Goal: Task Accomplishment & Management: Complete application form

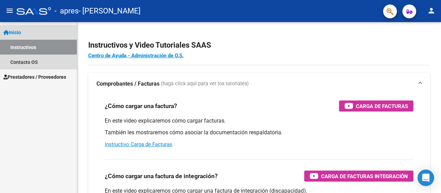
click at [21, 32] on span "Inicio" at bounding box center [12, 33] width 18 height 8
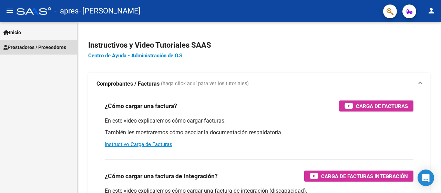
click at [24, 45] on span "Prestadores / Proveedores" at bounding box center [34, 47] width 63 height 8
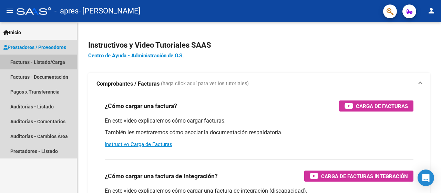
click at [28, 64] on link "Facturas - Listado/Carga" at bounding box center [38, 61] width 77 height 15
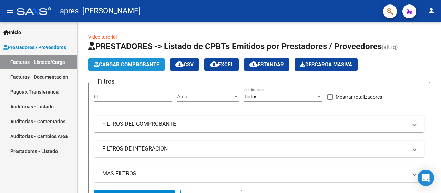
click at [127, 63] on span "Cargar Comprobante" at bounding box center [126, 64] width 65 height 6
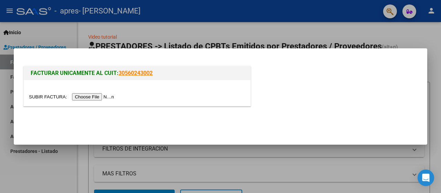
click at [101, 97] on input "file" at bounding box center [72, 96] width 87 height 7
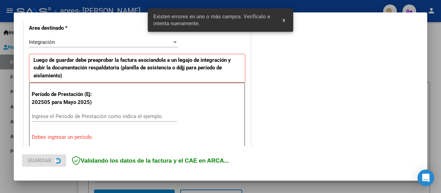
scroll to position [171, 0]
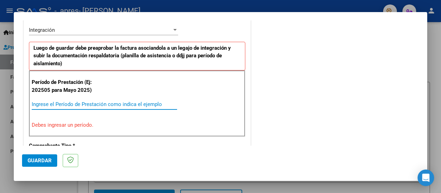
click at [95, 104] on input "Ingrese el Período de Prestación como indica el ejemplo" at bounding box center [104, 104] width 145 height 6
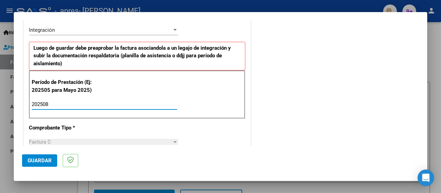
type input "202508"
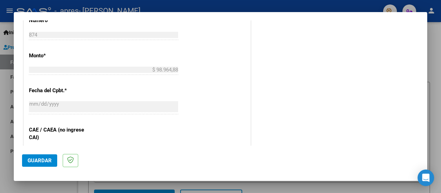
scroll to position [354, 0]
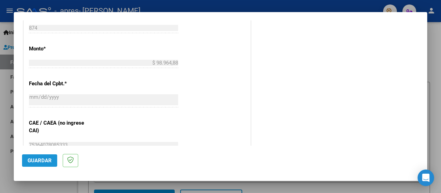
click at [41, 158] on span "Guardar" at bounding box center [40, 160] width 24 height 6
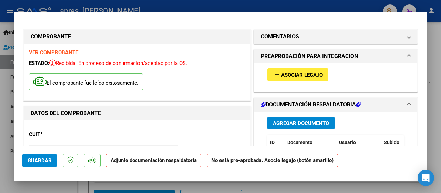
click at [320, 125] on button "Agregar Documento" at bounding box center [300, 122] width 67 height 13
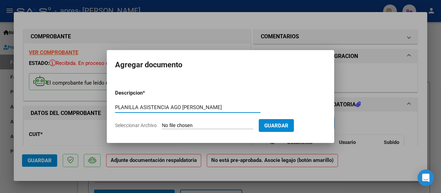
type input "PLANILLA ASISTENCIA AGO [PERSON_NAME]"
drag, startPoint x: 217, startPoint y: 117, endPoint x: 216, endPoint y: 125, distance: 8.0
click at [216, 125] on form "Descripcion * PLANILLA ASISTENCIA AGO [PERSON_NAME] Escriba aquí una descripcio…" at bounding box center [220, 109] width 211 height 50
click at [216, 125] on input "Seleccionar Archivo" at bounding box center [207, 125] width 91 height 7
type input "C:\fakepath\PLANILLA [DATE] ASISTENCIA [PERSON_NAME].jpeg"
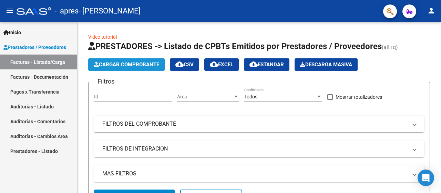
click at [131, 63] on span "Cargar Comprobante" at bounding box center [126, 64] width 65 height 6
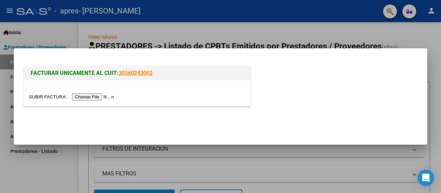
click at [95, 95] on input "file" at bounding box center [72, 96] width 87 height 7
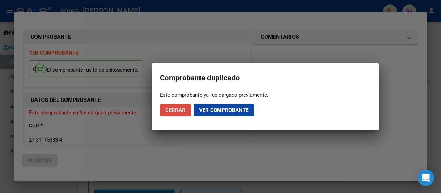
click at [176, 109] on span "Cerrar" at bounding box center [175, 110] width 20 height 6
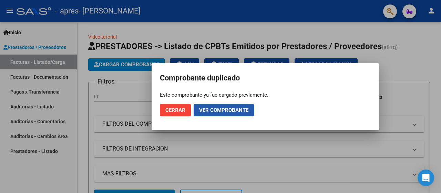
click at [213, 109] on span "Ver comprobante" at bounding box center [223, 110] width 49 height 6
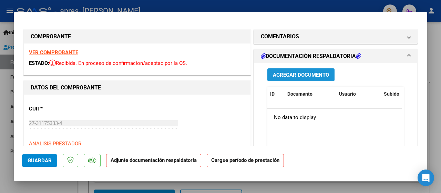
click at [302, 76] on span "Agregar Documento" at bounding box center [301, 75] width 56 height 6
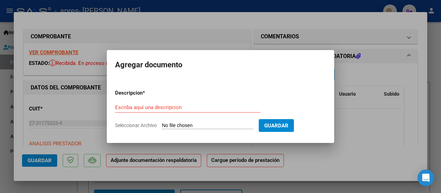
click at [242, 124] on input "Seleccionar Archivo" at bounding box center [207, 125] width 91 height 7
type input "C:\fakepath\PLANILLA [DATE] ASISTENCIA [PERSON_NAME].jpeg"
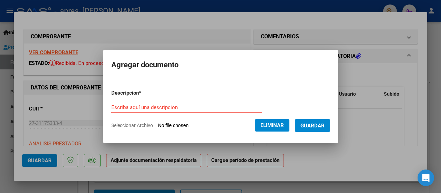
click at [121, 111] on div "Escriba aquí una descripcion" at bounding box center [186, 107] width 151 height 10
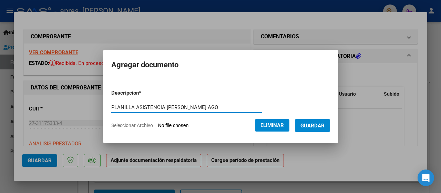
type input "PLANILLA ASISTENCIA MATHEO GONZALEZ AGO"
click at [325, 125] on span "Guardar" at bounding box center [312, 125] width 24 height 6
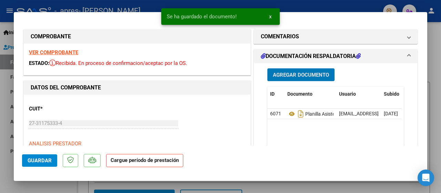
click at [44, 161] on span "Guardar" at bounding box center [40, 160] width 24 height 6
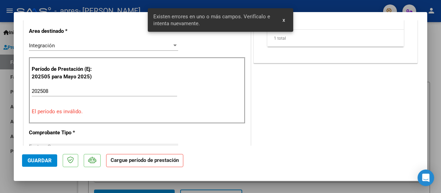
scroll to position [143, 0]
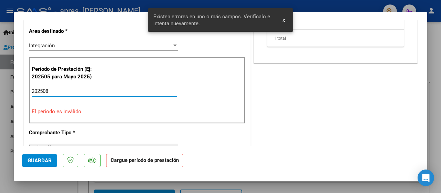
click at [51, 91] on input "202508" at bounding box center [104, 91] width 145 height 6
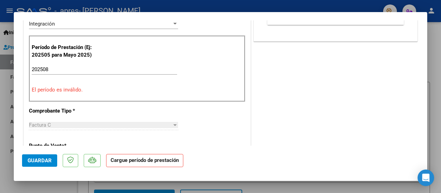
scroll to position [179, 0]
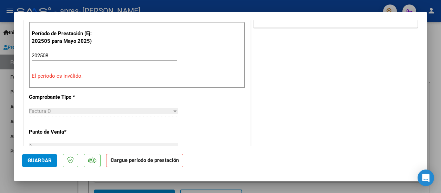
click at [144, 135] on div "CUIT * 27-31175333-4 Ingresar CUIT ANALISIS PRESTADOR FERNANDEZ MARIANELA NOELI…" at bounding box center [137, 177] width 227 height 523
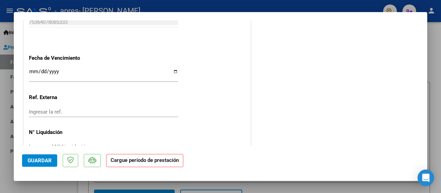
scroll to position [473, 0]
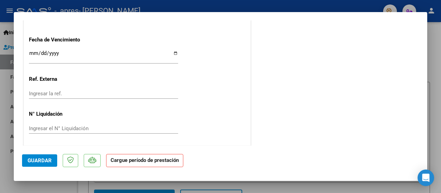
click at [32, 162] on span "Guardar" at bounding box center [40, 160] width 24 height 6
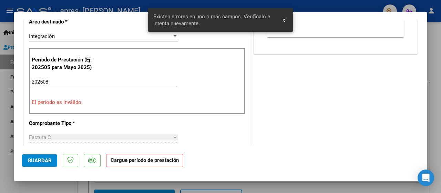
scroll to position [143, 0]
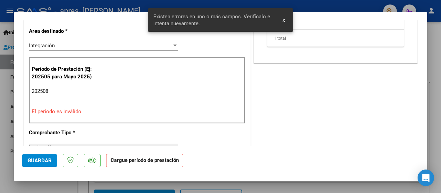
drag, startPoint x: 59, startPoint y: 84, endPoint x: 58, endPoint y: 88, distance: 3.9
click at [58, 88] on div "Período de Prestación (Ej: 202505 para Mayo 2025) 202508 Ingrese el Período de …" at bounding box center [137, 90] width 216 height 66
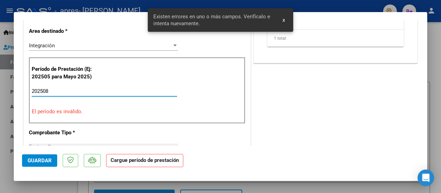
click at [58, 88] on input "202508" at bounding box center [104, 91] width 145 height 6
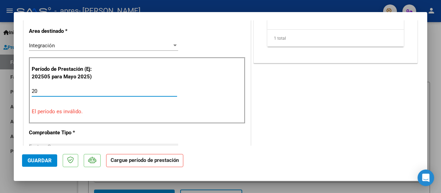
type input "2"
type input "202508"
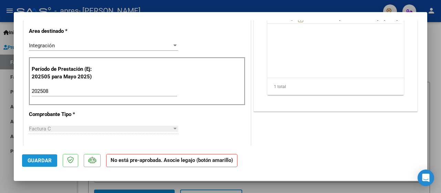
click at [46, 161] on span "Guardar" at bounding box center [40, 160] width 24 height 6
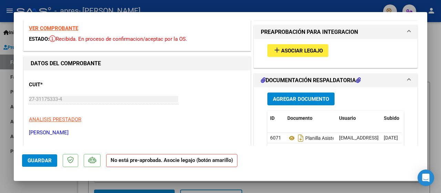
scroll to position [1, 0]
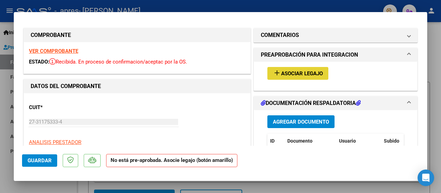
click at [311, 75] on span "Asociar Legajo" at bounding box center [302, 73] width 42 height 6
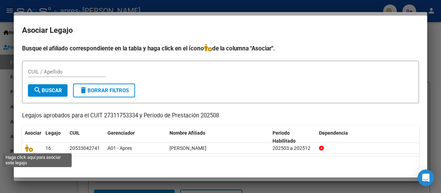
click at [28, 146] on icon at bounding box center [29, 148] width 8 height 8
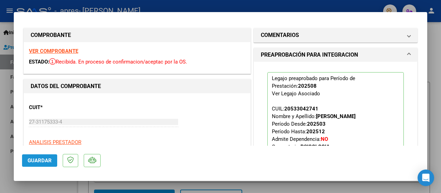
click at [45, 157] on span "Guardar" at bounding box center [40, 160] width 24 height 6
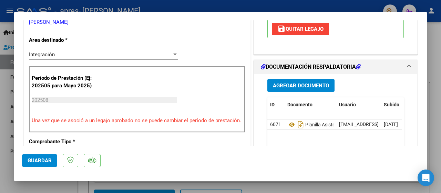
scroll to position [180, 0]
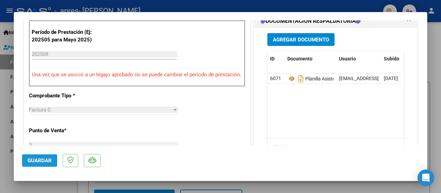
click at [35, 160] on span "Guardar" at bounding box center [40, 160] width 24 height 6
